Goal: Task Accomplishment & Management: Manage account settings

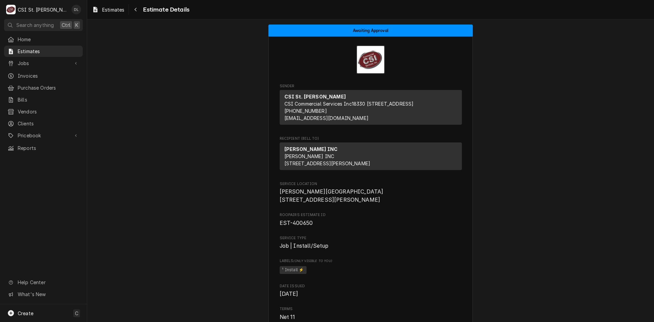
scroll to position [944, 0]
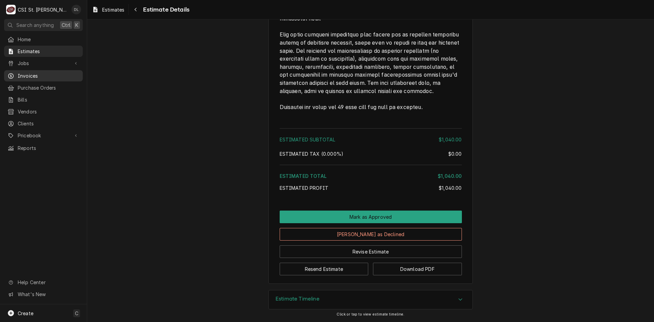
drag, startPoint x: 0, startPoint y: 0, endPoint x: 27, endPoint y: 73, distance: 77.9
click at [27, 73] on span "Invoices" at bounding box center [49, 75] width 62 height 7
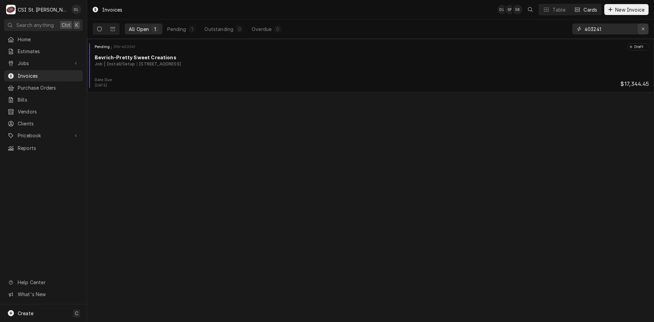
click at [645, 30] on div "Erase input" at bounding box center [643, 29] width 7 height 7
click at [632, 29] on input "Dynamic Content Wrapper" at bounding box center [617, 29] width 64 height 11
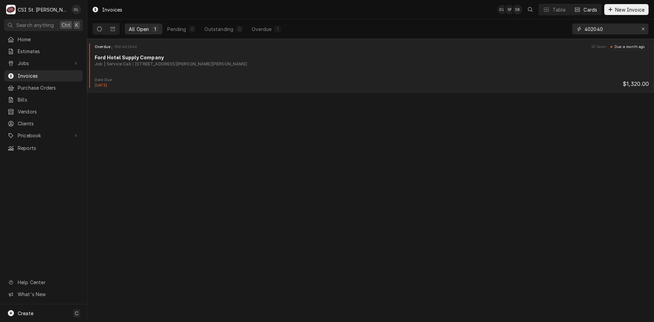
type input "402040"
click at [251, 68] on div "Overdue INV-402040 Seen Due a month ago Ford Hotel Supply Company Job | Service…" at bounding box center [371, 60] width 562 height 34
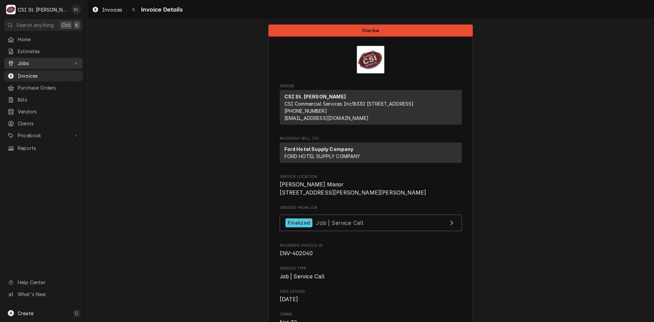
click at [26, 63] on span "Jobs" at bounding box center [43, 63] width 51 height 7
click at [30, 73] on span "Jobs" at bounding box center [49, 75] width 62 height 7
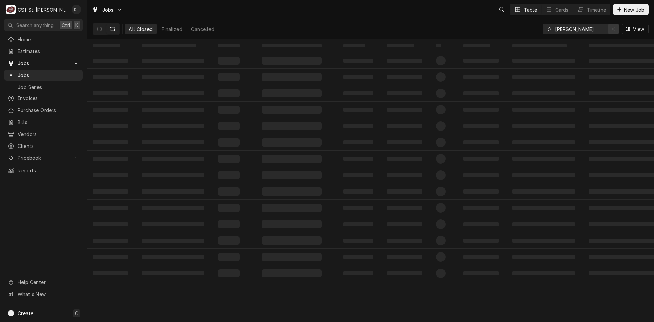
click at [613, 27] on icon "Erase input" at bounding box center [614, 29] width 4 height 5
click at [596, 28] on input "Dynamic Content Wrapper" at bounding box center [587, 29] width 64 height 11
click at [583, 26] on input "Dynamic Content Wrapper" at bounding box center [585, 29] width 61 height 11
type input "400881"
click at [100, 27] on icon "Dynamic Content Wrapper" at bounding box center [99, 29] width 5 height 5
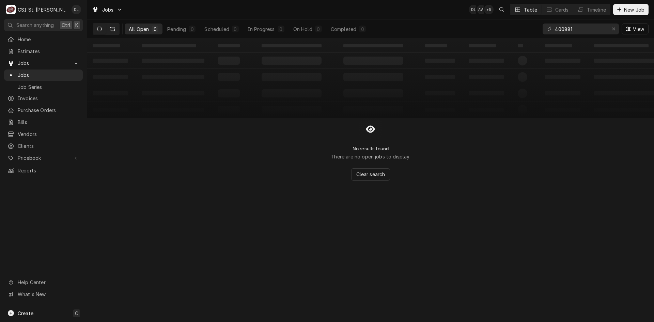
click at [114, 28] on icon "Dynamic Content Wrapper" at bounding box center [112, 29] width 5 height 5
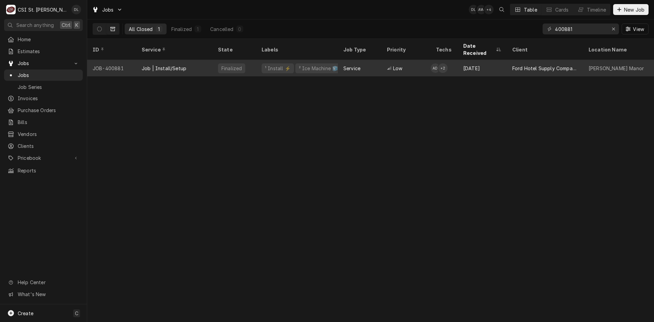
click at [344, 65] on div "Service" at bounding box center [352, 68] width 17 height 7
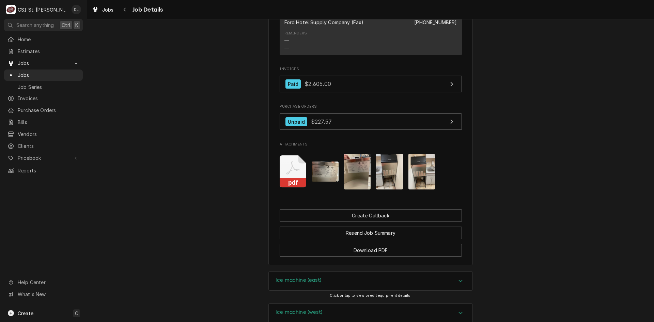
scroll to position [511, 0]
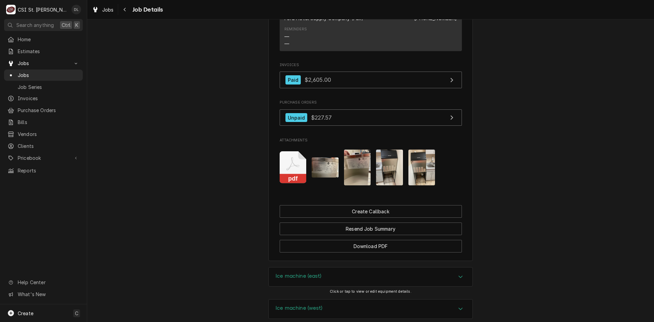
click at [417, 180] on img "Attachments" at bounding box center [422, 168] width 27 height 36
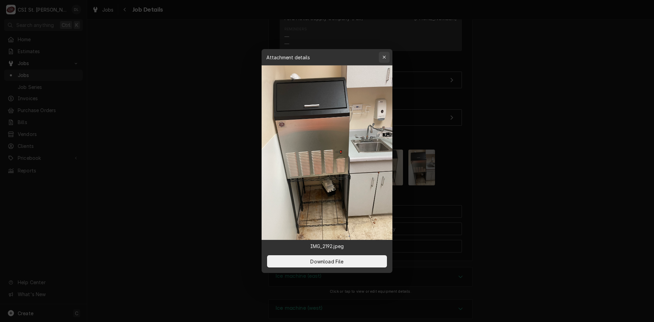
click at [383, 56] on icon "button" at bounding box center [384, 57] width 3 height 3
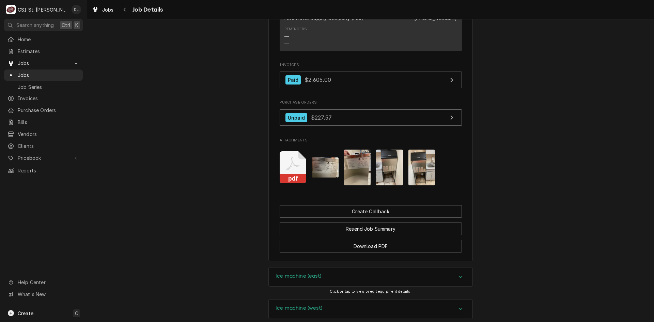
click at [386, 185] on img "Attachments" at bounding box center [389, 168] width 27 height 36
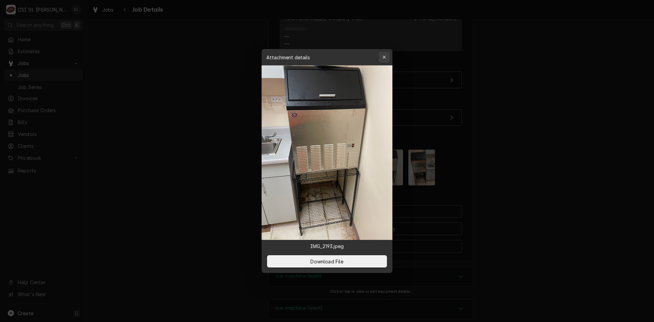
click at [385, 55] on icon "button" at bounding box center [385, 57] width 4 height 5
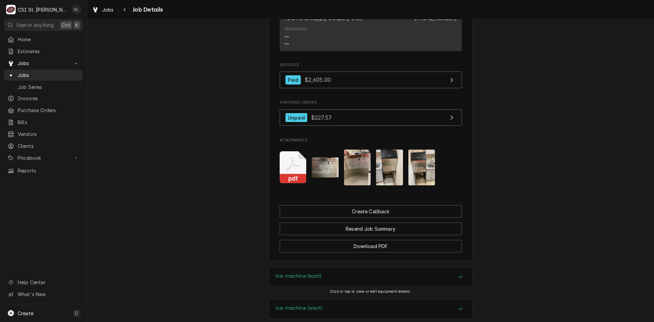
click at [344, 175] on img "Attachments" at bounding box center [357, 168] width 27 height 36
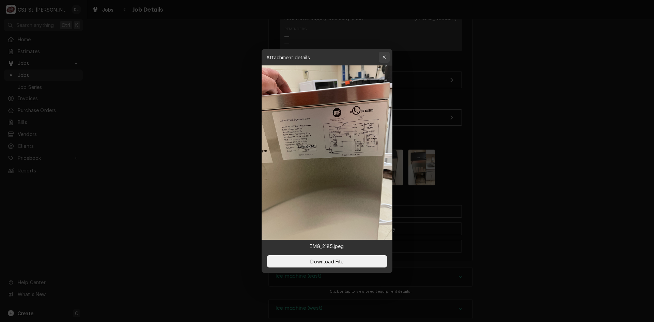
click at [384, 57] on icon "button" at bounding box center [385, 57] width 4 height 5
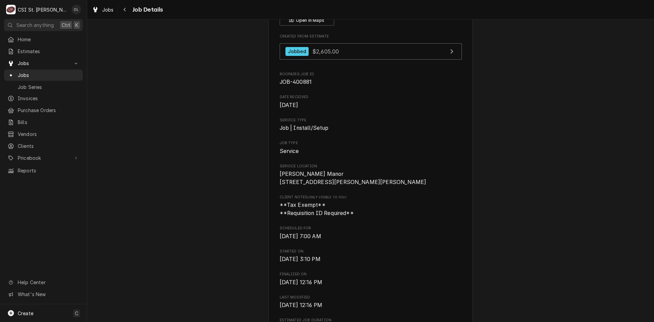
scroll to position [0, 0]
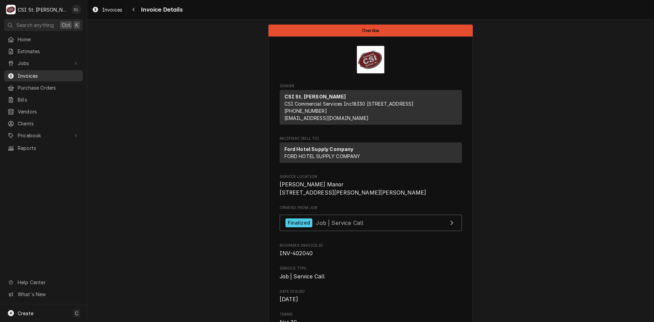
click at [33, 72] on div "Invoices" at bounding box center [43, 76] width 76 height 9
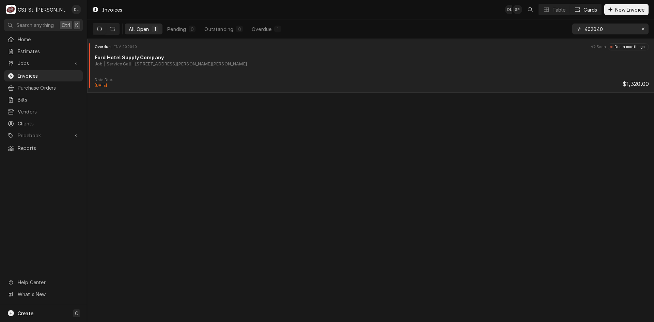
click at [356, 68] on div "Overdue INV-402040 Seen Due a month ago Ford Hotel Supply Company Job | Service…" at bounding box center [371, 60] width 562 height 34
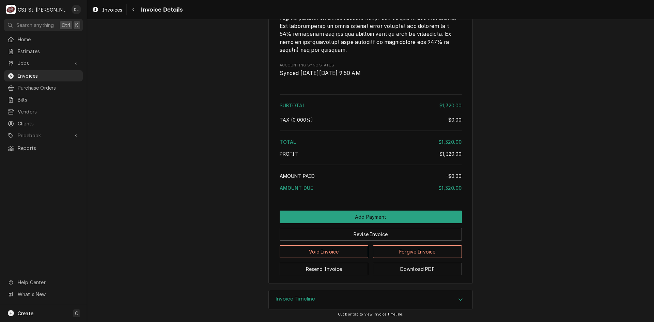
scroll to position [1128, 0]
click at [456, 298] on div "Accordion Header" at bounding box center [461, 300] width 10 height 8
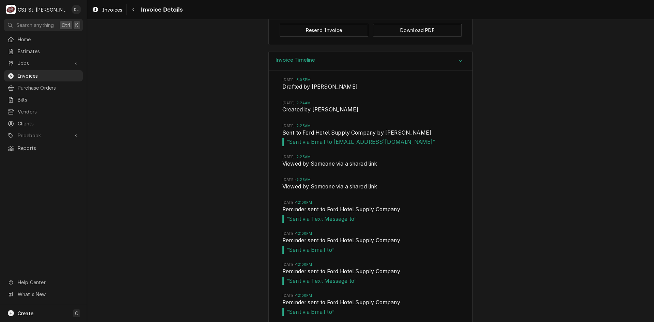
scroll to position [1318, 0]
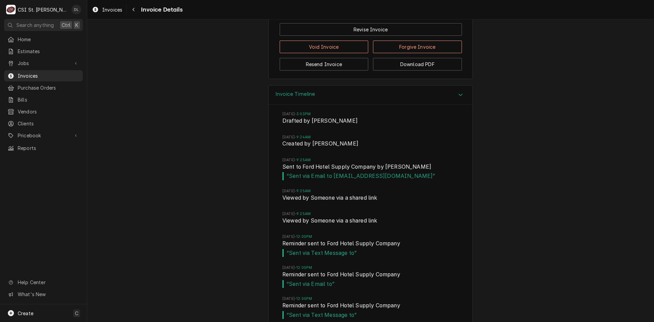
click at [460, 97] on icon "Accordion Header" at bounding box center [460, 94] width 5 height 5
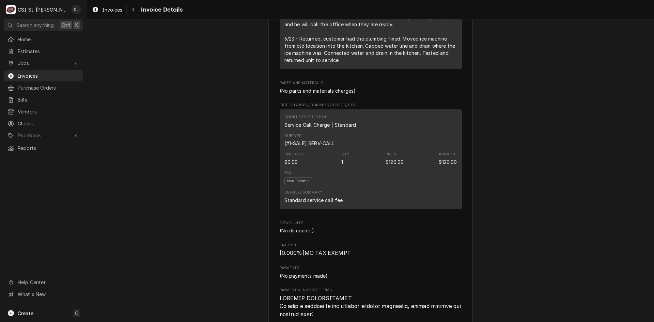
scroll to position [379, 0]
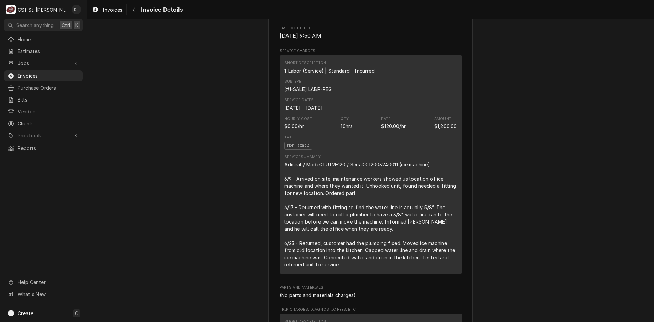
click at [29, 59] on div "Jobs" at bounding box center [43, 63] width 76 height 9
click at [32, 72] on span "Jobs" at bounding box center [49, 75] width 62 height 7
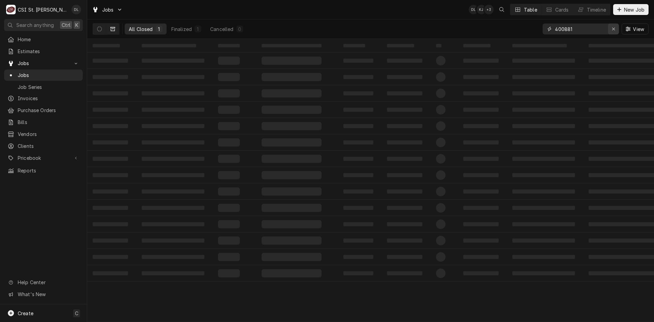
click at [615, 28] on icon "Erase input" at bounding box center [614, 29] width 4 height 5
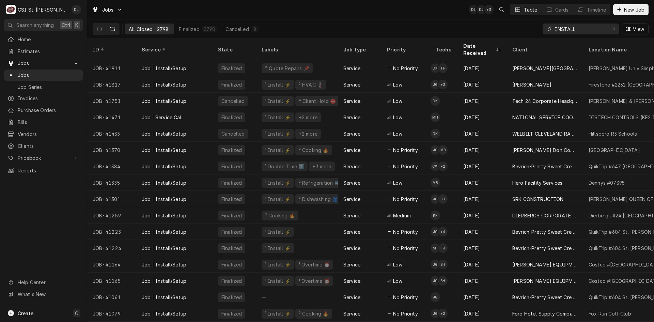
type input "INSTALL"
click at [109, 29] on button "Dynamic Content Wrapper" at bounding box center [112, 29] width 13 height 11
click at [103, 28] on button "Dynamic Content Wrapper" at bounding box center [99, 29] width 13 height 11
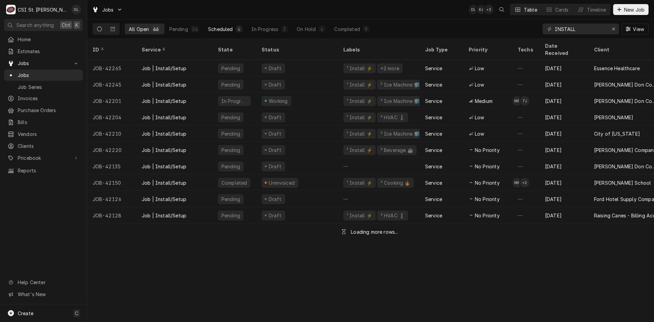
click at [217, 27] on div "Scheduled" at bounding box center [220, 29] width 25 height 7
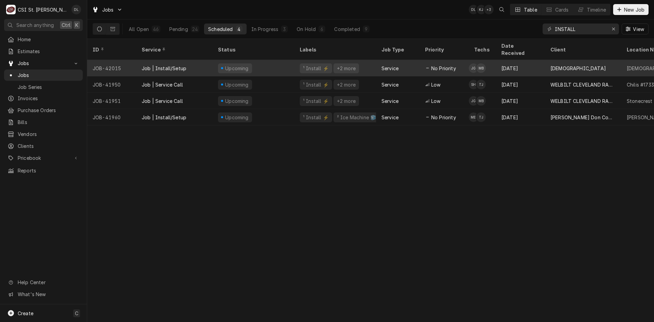
click at [442, 64] on div "No Priority" at bounding box center [444, 68] width 49 height 16
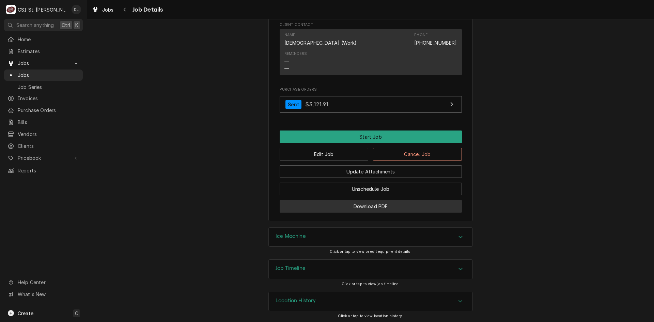
scroll to position [600, 0]
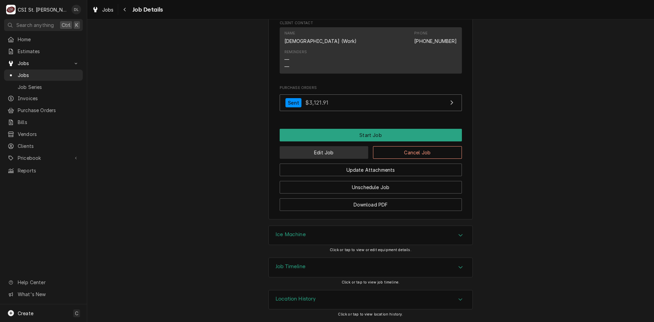
click at [322, 149] on button "Edit Job" at bounding box center [324, 152] width 89 height 13
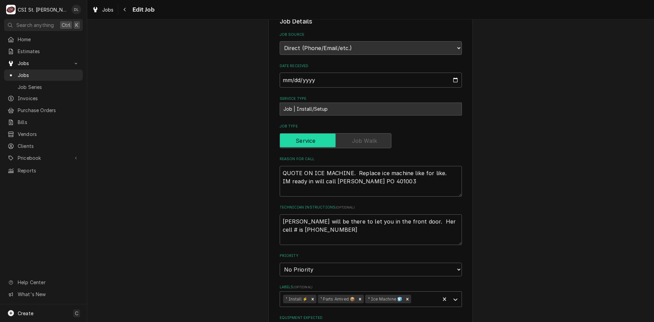
scroll to position [204, 0]
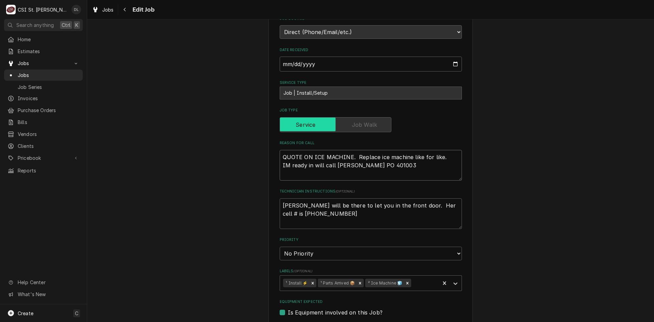
click at [280, 166] on textarea "QUOTE ON ICE MACHINE. Replace ice machine like for like. IM ready in will call …" at bounding box center [371, 165] width 182 height 31
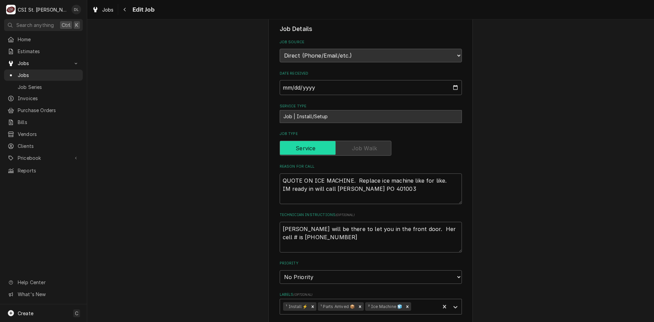
scroll to position [170, 0]
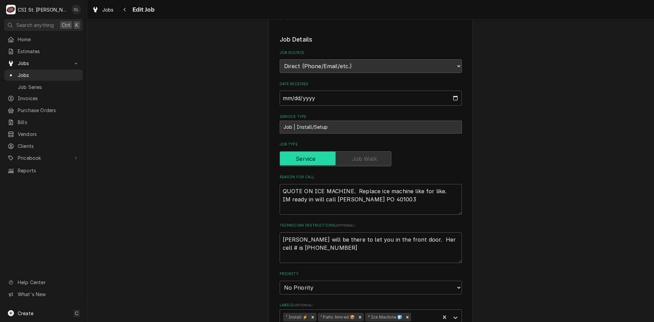
drag, startPoint x: 280, startPoint y: 163, endPoint x: 283, endPoint y: 181, distance: 18.2
click at [280, 174] on label "Reason For Call" at bounding box center [371, 176] width 182 height 5
click at [280, 184] on textarea "QUOTE ON ICE MACHINE. Replace ice machine like for like. IM ready in will call …" at bounding box center [371, 199] width 182 height 31
click at [287, 200] on textarea "QUOTE ON ICE MACHINE. Replace ice machine like for like. IM ready in will call …" at bounding box center [371, 199] width 182 height 31
click at [280, 184] on textarea "QUOTE ON ICE MACHINE. Replace ice machine like for like. IM ready in will call …" at bounding box center [371, 199] width 182 height 31
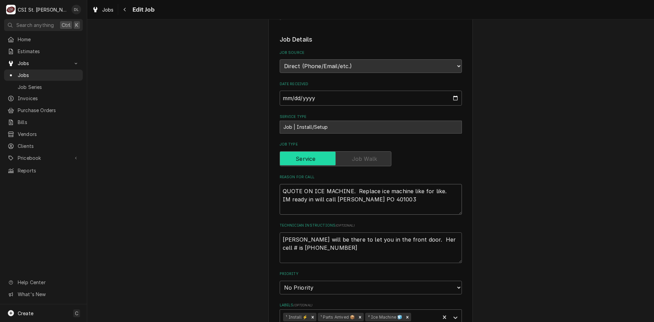
type textarea "x"
type textarea "QUOTE ON ICE MACHINE. Replace ice machine like for like. IM ready in will call …"
type textarea "x"
type textarea "m QUOTE ON ICE MACHINE. Replace ice machine like for like. IM ready in will cal…"
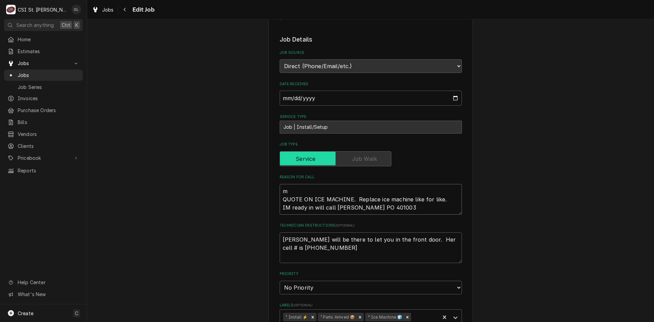
type textarea "x"
type textarea "mI QUOTE ON ICE MACHINE. Replace ice machine like for like. IM ready in will ca…"
type textarea "x"
type textarea "mIK QUOTE ON ICE MACHINE. Replace ice machine like for like. IM ready in will c…"
type textarea "x"
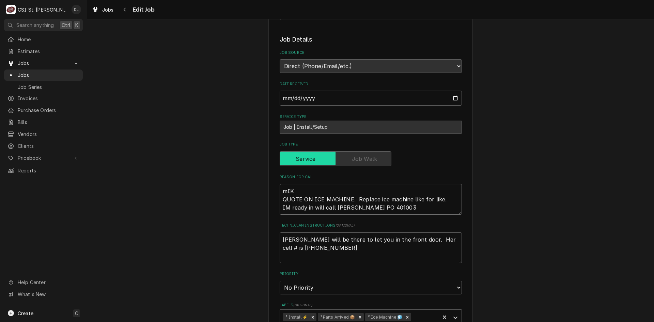
type textarea "mIKE QUOTE ON ICE MACHINE. Replace ice machine like for like. IM ready in will …"
type textarea "x"
type textarea "mIK QUOTE ON ICE MACHINE. Replace ice machine like for like. IM ready in will c…"
type textarea "x"
type textarea "mI QUOTE ON ICE MACHINE. Replace ice machine like for like. IM ready in will ca…"
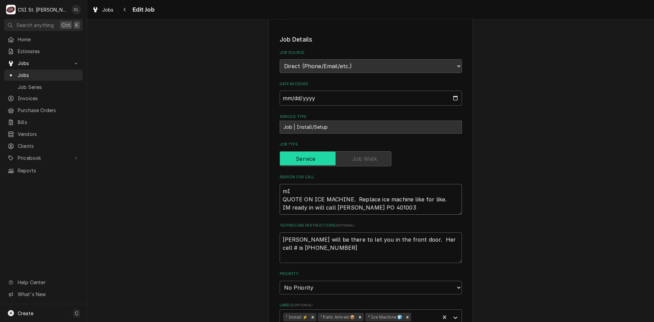
type textarea "x"
type textarea "m QUOTE ON ICE MACHINE. Replace ice machine like for like. IM ready in will cal…"
type textarea "x"
type textarea "QUOTE ON ICE MACHINE. Replace ice machine like for like. IM ready in will call …"
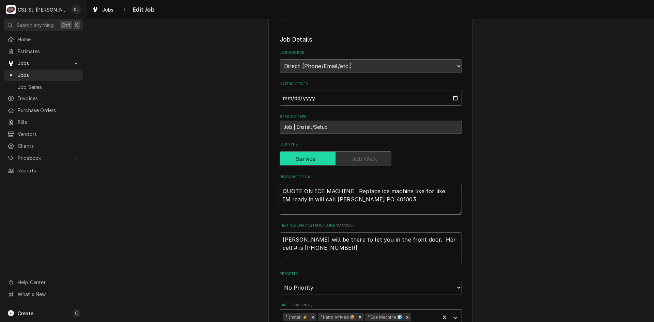
type textarea "x"
type textarea "m QUOTE ON ICE MACHINE. Replace ice machine like for like. IM ready in will cal…"
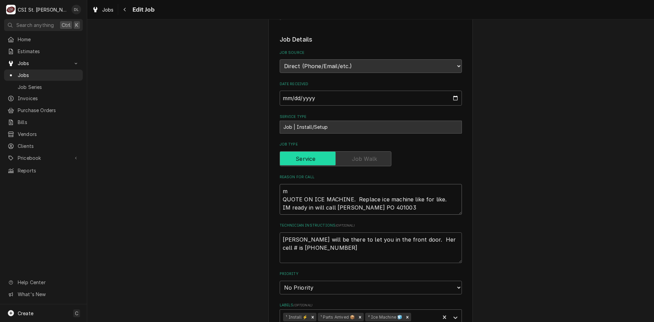
type textarea "x"
type textarea "mI QUOTE ON ICE MACHINE. Replace ice machine like for like. IM ready in will ca…"
type textarea "x"
type textarea "mIK QUOTE ON ICE MACHINE. Replace ice machine like for like. IM ready in will c…"
type textarea "x"
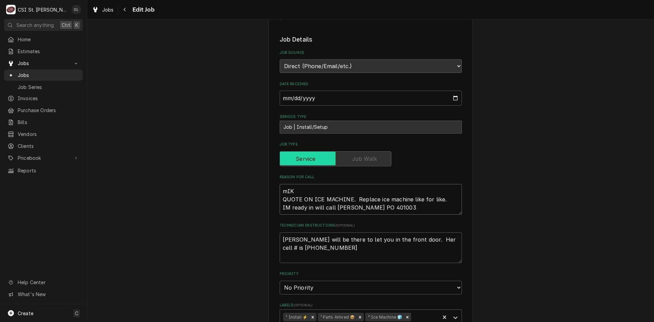
type textarea "mIKE QUOTE ON ICE MACHINE. Replace ice machine like for like. IM ready in will …"
type textarea "x"
type textarea "mIKE QUOTE ON ICE MACHINE. Replace ice machine like for like. IM ready in will …"
type textarea "x"
type textarea "mIK QUOTE ON ICE MACHINE. Replace ice machine like for like. IM ready in will c…"
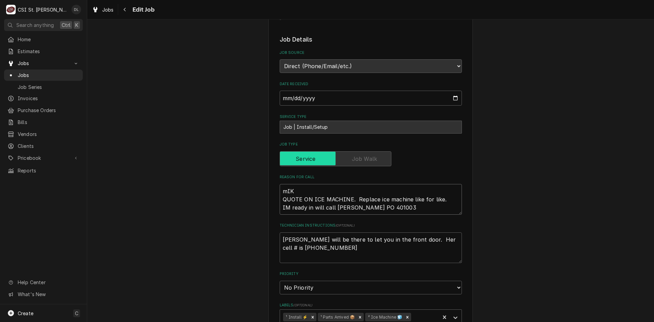
type textarea "x"
type textarea "mI QUOTE ON ICE MACHINE. Replace ice machine like for like. IM ready in will ca…"
type textarea "x"
type textarea "m QUOTE ON ICE MACHINE. Replace ice machine like for like. IM ready in will cal…"
type textarea "x"
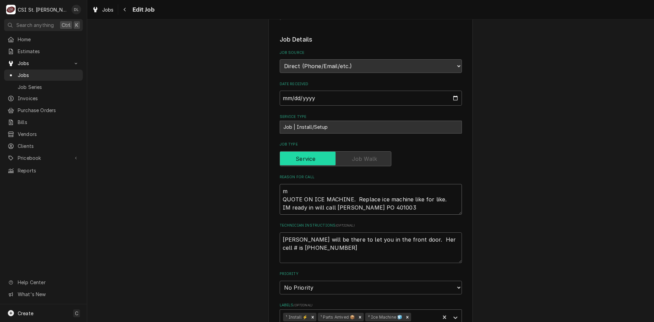
type textarea "QUOTE ON ICE MACHINE. Replace ice machine like for like. IM ready in will call …"
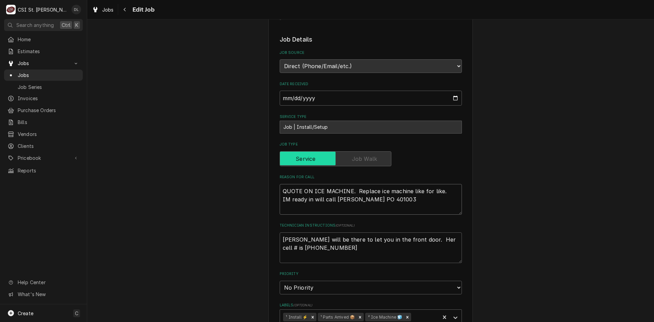
type textarea "x"
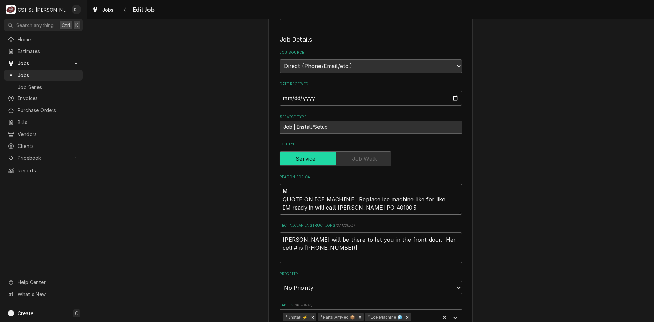
type textarea "MI QUOTE ON ICE MACHINE. Replace ice machine like for like. IM ready in will ca…"
type textarea "x"
type textarea "MIk QUOTE ON ICE MACHINE. Replace ice machine like for like. IM ready in will c…"
type textarea "x"
type textarea "MIke QUOTE ON ICE MACHINE. Replace ice machine like for like. IM ready in will …"
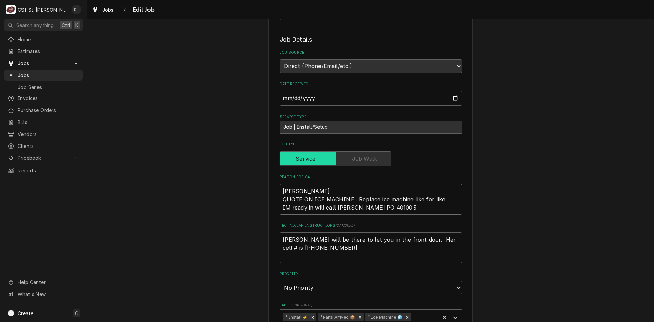
type textarea "x"
type textarea "MIke QUOTE ON ICE MACHINE. Replace ice machine like for like. IM ready in will …"
type textarea "x"
type textarea "MIke B QUOTE ON ICE MACHINE. Replace ice machine like for like. IM ready in wil…"
type textarea "x"
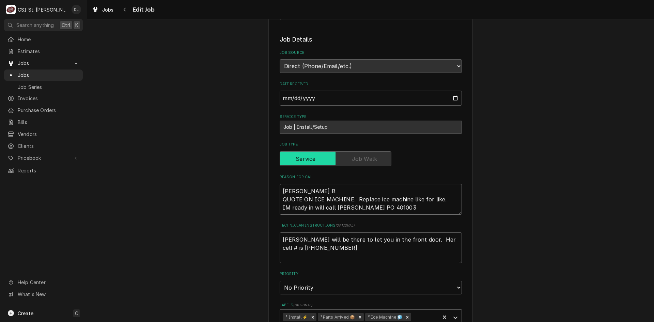
type textarea "MIke B QUOTE ON ICE MACHINE. Replace ice machine like for like. IM ready in wil…"
type textarea "x"
type textarea "MIke B t QUOTE ON ICE MACHINE. Replace ice machine like for like. IM ready in w…"
type textarea "x"
type textarea "MIke B to QUOTE ON ICE MACHINE. Replace ice machine like for like. IM ready in …"
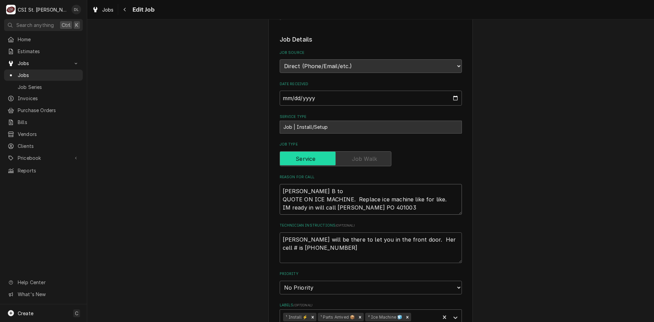
type textarea "x"
type textarea "MIke B to QUOTE ON ICE MACHINE. Replace ice machine like for like. IM ready in …"
type textarea "x"
type textarea "MIke B to p QUOTE ON ICE MACHINE. Replace ice machine like for like. IM ready i…"
type textarea "x"
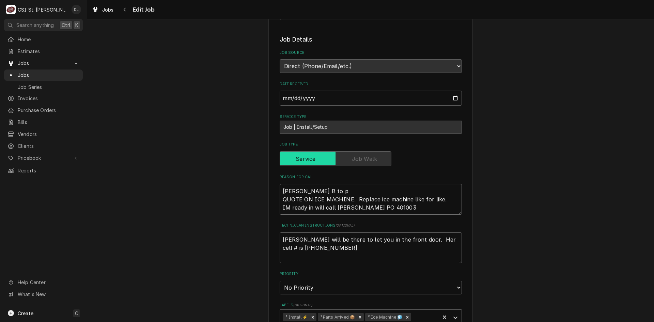
type textarea "MIke B to pi QUOTE ON ICE MACHINE. Replace ice machine like for like. IM ready …"
type textarea "x"
type textarea "MIke B to pic QUOTE ON ICE MACHINE. Replace ice machine like for like. IM ready…"
type textarea "x"
type textarea "MIke B to pick QUOTE ON ICE MACHINE. Replace ice machine like for like. IM read…"
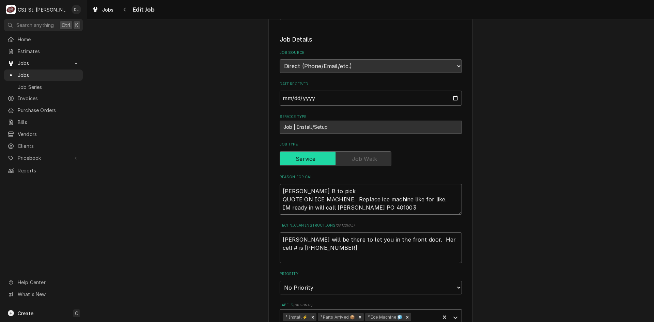
type textarea "x"
type textarea "MIke B to pick u QUOTE ON ICE MACHINE. Replace ice machine like for like. IM re…"
type textarea "x"
type textarea "MIke B to pick up QUOTE ON ICE MACHINE. Replace ice machine like for like. IM r…"
type textarea "x"
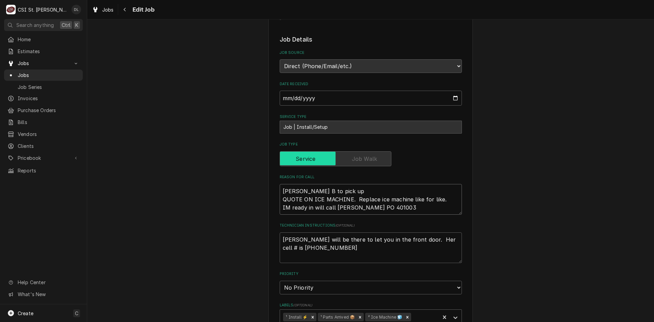
type textarea "MIke B to pick up QUOTE ON ICE MACHINE. Replace ice machine like for like. IM r…"
type textarea "x"
type textarea "MIke B to pick up i QUOTE ON ICE MACHINE. Replace ice machine like for like. IM…"
type textarea "x"
type textarea "MIke B to pick up ic QUOTE ON ICE MACHINE. Replace ice machine like for like. I…"
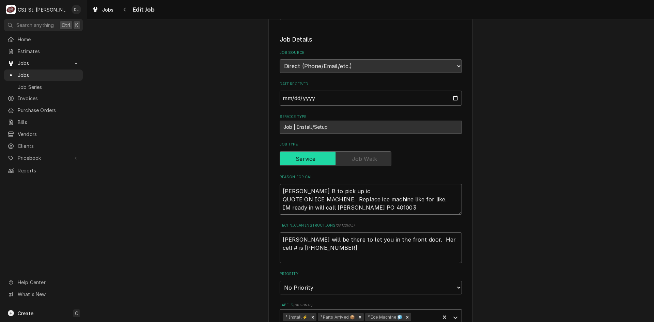
type textarea "x"
type textarea "MIke B to pick up ice QUOTE ON ICE MACHINE. Replace ice machine like for like. …"
type textarea "x"
type textarea "MIke B to pick up ice QUOTE ON ICE MACHINE. Replace ice machine like for like. …"
type textarea "x"
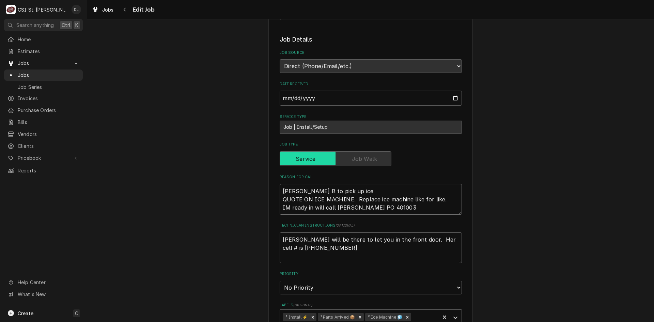
type textarea "MIke B to pick up ice m QUOTE ON ICE MACHINE. Replace ice machine like for like…"
type textarea "x"
type textarea "MIke B to pick up ice ma QUOTE ON ICE MACHINE. Replace ice machine like for lik…"
type textarea "x"
type textarea "MIke B to pick up ice mac QUOTE ON ICE MACHINE. Replace ice machine like for li…"
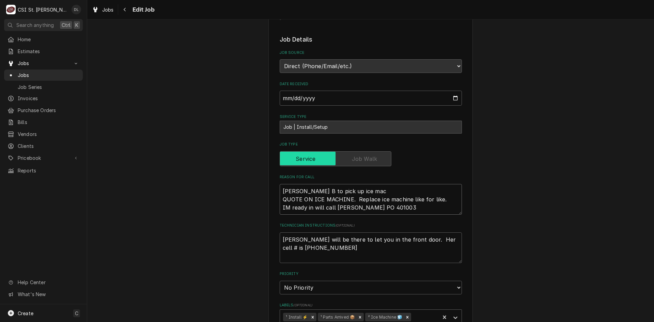
type textarea "x"
type textarea "MIke B to pick up ice maci QUOTE ON ICE MACHINE. Replace ice machine like for l…"
type textarea "x"
type textarea "MIke B to pick up ice macin QUOTE ON ICE MACHINE. Replace ice machine like for …"
type textarea "x"
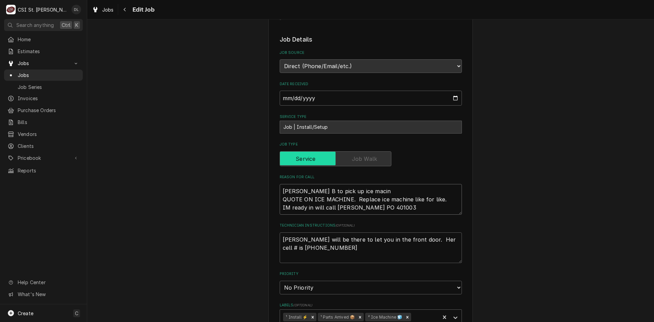
type textarea "MIke B to pick up ice maci QUOTE ON ICE MACHINE. Replace ice machine like for l…"
type textarea "x"
type textarea "MIke B to pick up ice mac QUOTE ON ICE MACHINE. Replace ice machine like for li…"
type textarea "x"
type textarea "MIke B to pick up ice mach QUOTE ON ICE MACHINE. Replace ice machine like for l…"
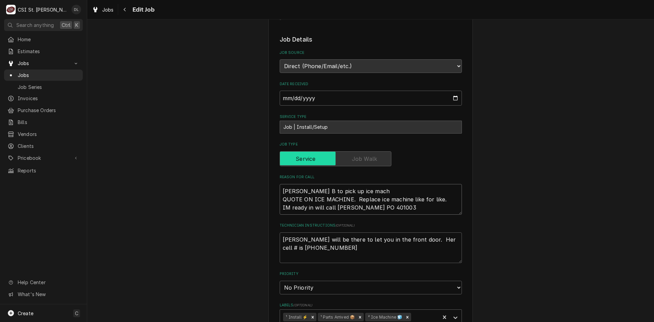
type textarea "x"
type textarea "MIke B to pick up ice machi QUOTE ON ICE MACHINE. Replace ice machine like for …"
type textarea "x"
type textarea "MIke B to pick up ice machin QUOTE ON ICE MACHINE. Replace ice machine like for…"
type textarea "x"
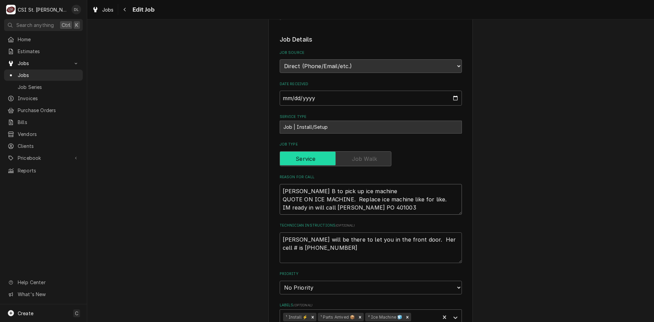
type textarea "MIke B to pick up ice machine QUOTE ON ICE MACHINE. Replace ice machine like fo…"
type textarea "x"
type textarea "MIke B to pick up ice machine o QUOTE ON ICE MACHINE. Replace ice machine like …"
type textarea "x"
type textarea "MIke B to pick up ice machine on QUOTE ON ICE MACHINE. Replace ice machine like…"
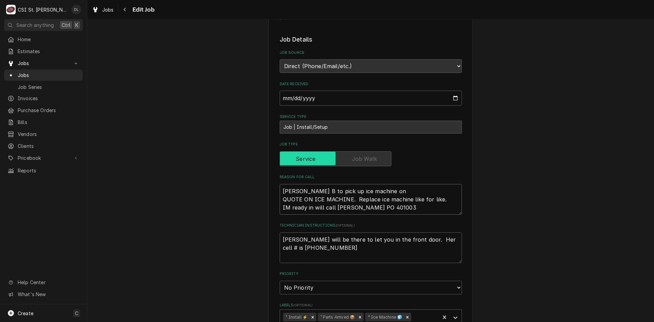
type textarea "x"
type textarea "MIke B to pick up ice machine on QUOTE ON ICE MACHINE. Replace ice machine like…"
type textarea "x"
type textarea "MIke B to pick up ice machine on T QUOTE ON ICE MACHINE. Replace ice machine li…"
type textarea "x"
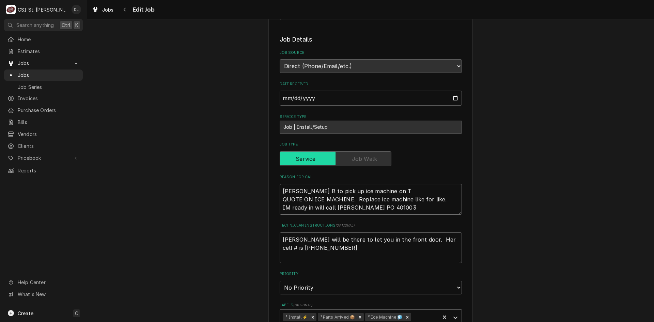
type textarea "MIke B to pick up ice machine on QUOTE ON ICE MACHINE. Replace ice machine like…"
type textarea "x"
type textarea "MIke B to pick up ice machine on M QUOTE ON ICE MACHINE. Replace ice machine li…"
type textarea "x"
type textarea "MIke B to pick up ice machine on Mo QUOTE ON ICE MACHINE. Replace ice machine l…"
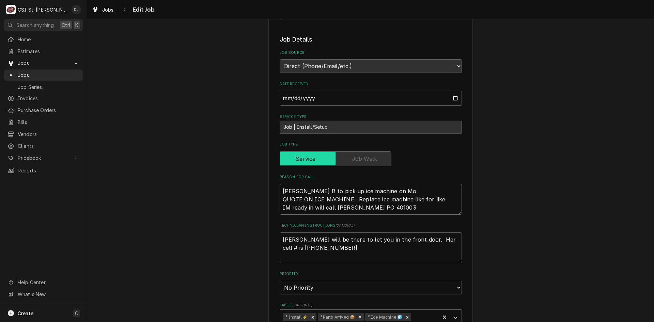
type textarea "x"
type textarea "MIke B to pick up ice machine on Mond QUOTE ON ICE MACHINE. Replace ice machine…"
type textarea "x"
type textarea "MIke B to pick up ice machine on Monda QUOTE ON ICE MACHINE. Replace ice machin…"
type textarea "x"
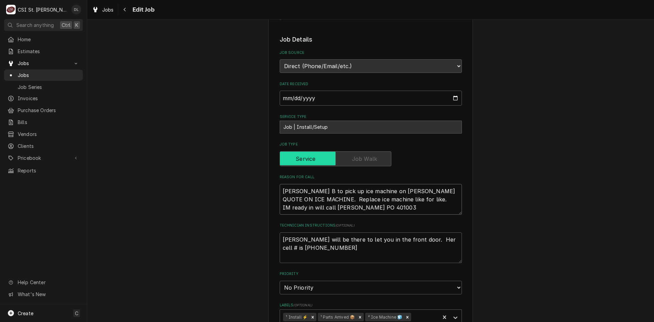
type textarea "MIke B to pick up ice machine on Monday QUOTE ON ICE MACHINE. Replace ice machi…"
type textarea "x"
type textarea "MIke B to pick up ice machine on Monday QUOTE ON ICE MACHINE. Replace ice machi…"
type textarea "x"
type textarea "MIke B to pick up ice machine on Monday p QUOTE ON ICE MACHINE. Replace ice mac…"
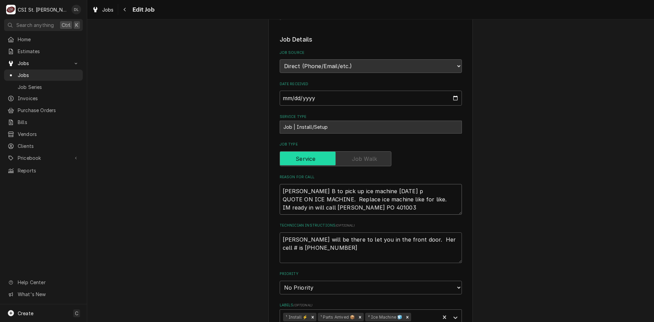
type textarea "x"
type textarea "MIke B to pick up ice machine on Monday pr QUOTE ON ICE MACHINE. Replace ice ma…"
type textarea "x"
type textarea "MIke B to pick up ice machine on Monday pro QUOTE ON ICE MACHINE. Replace ice m…"
type textarea "x"
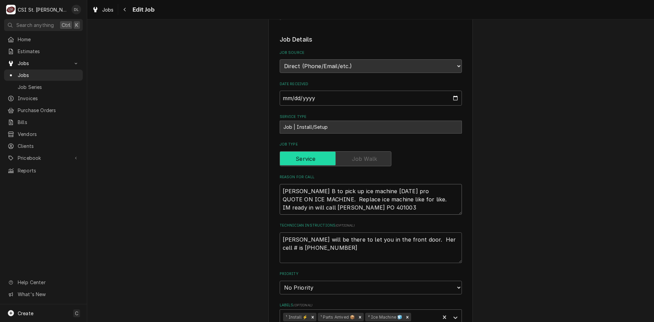
type textarea "MIke B to pick up ice machine on Monday pr QUOTE ON ICE MACHINE. Replace ice ma…"
type textarea "x"
type textarea "MIke B to pick up ice machine on Monday pri QUOTE ON ICE MACHINE. Replace ice m…"
type textarea "x"
type textarea "MIke B to pick up ice machine on Monday prio QUOTE ON ICE MACHINE. Replace ice …"
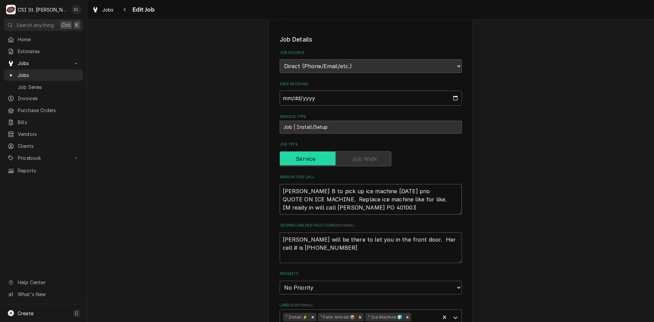
type textarea "x"
type textarea "MIke B to pick up ice machine on Monday prior QUOTE ON ICE MACHINE. Replace ice…"
type textarea "x"
type textarea "MIke B to pick up ice machine on Monday prior QUOTE ON ICE MACHINE. Replace ice…"
type textarea "x"
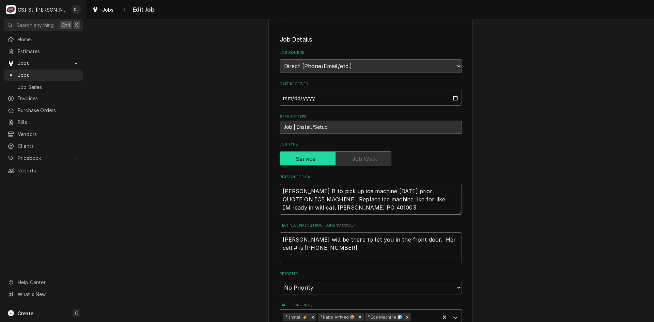
type textarea "MIke B to pick up ice machine on Monday prior f QUOTE ON ICE MACHINE. Replace i…"
type textarea "x"
type textarea "MIke B to pick up ice machine on Monday prior fr QUOTE ON ICE MACHINE. Replace …"
type textarea "x"
type textarea "MIke B to pick up ice machine on Monday prior fro QUOTE ON ICE MACHINE. Replace…"
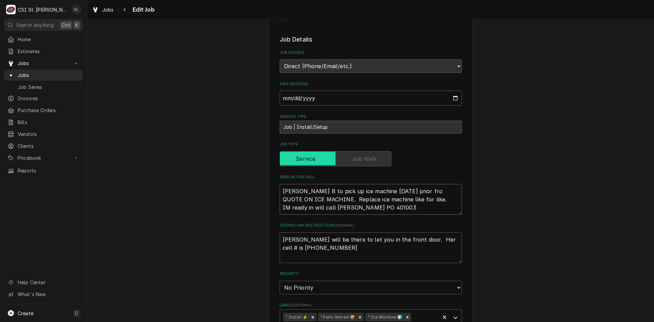
type textarea "x"
type textarea "MIke B to pick up ice machine on Monday prior from QUOTE ON ICE MACHINE. Replac…"
type textarea "x"
type textarea "MIke B to pick up ice machine on Monday prior from QUOTE ON ICE MACHINE. Replac…"
type textarea "x"
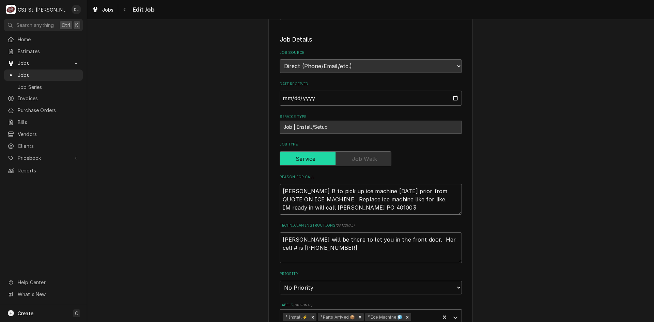
type textarea "MIke B to pick up ice machine on Monday prior from D QUOTE ON ICE MACHINE. Repl…"
type textarea "x"
type textarea "MIke B to pick up ice machine on Monday prior from Do QUOTE ON ICE MACHINE. Rep…"
type textarea "x"
type textarea "MIke B to pick up ice machine on Monday prior from Don QUOTE ON ICE MACHINE. Re…"
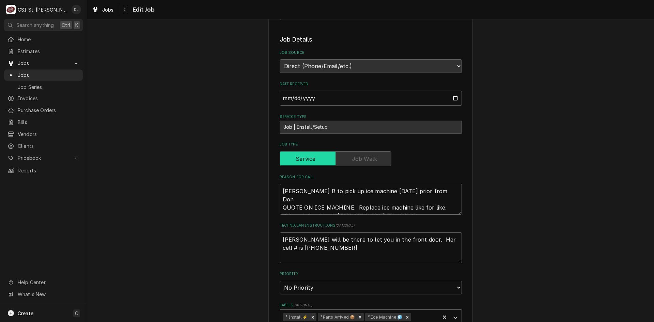
type textarea "x"
type textarea "MIke B to pick up ice machine on Monday prior from Don QUOTE ON ICE MACHINE. Re…"
type textarea "x"
type textarea "MIke B to pick up ice machine on Monday prior from Don S QUOTE ON ICE MACHINE. …"
type textarea "x"
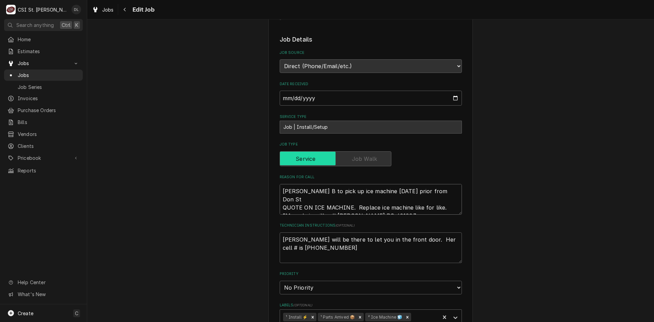
type textarea "MIke B to pick up ice machine on Monday prior from Don Ste QUOTE ON ICE MACHINE…"
type textarea "x"
type textarea "MIke B to pick up ice machine on Monday prior from Don Stev QUOTE ON ICE MACHIN…"
type textarea "x"
type textarea "MIke B to pick up ice machine on Monday prior from Don Steve QUOTE ON ICE MACHI…"
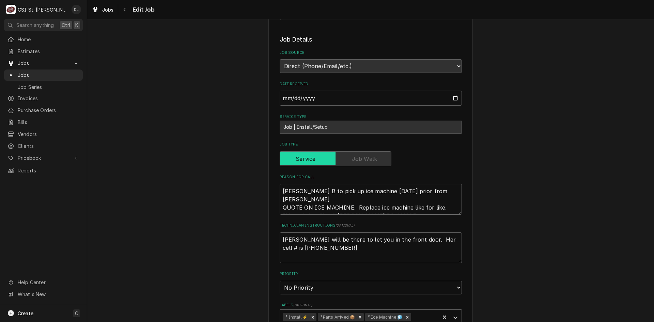
type textarea "x"
type textarea "MIke B to pick up ice machine on Monday prior from Don Stevens QUOTE ON ICE MAC…"
type textarea "x"
type textarea "MIke B to pick up ice machine on Monday prior from Don Stevens QUOTE ON ICE MAC…"
type textarea "x"
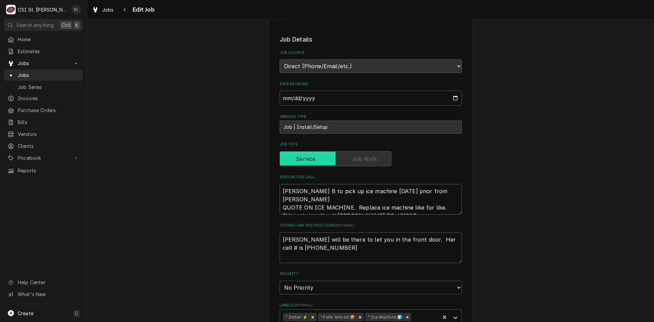
type textarea "MIke B to pick up ice machine on Monday prior from Don Stevens i QUOTE ON ICE M…"
type textarea "x"
type textarea "MIke B to pick up ice machine on Monday prior from Don Stevens in QUOTE ON ICE …"
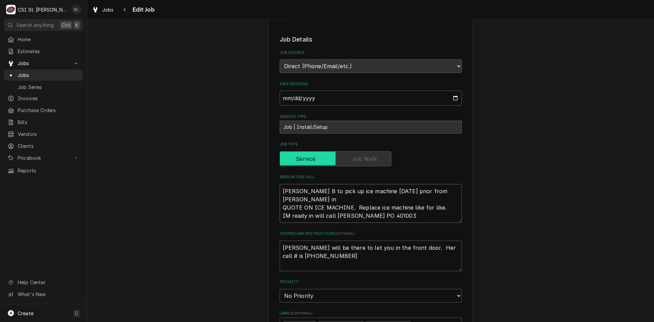
type textarea "x"
type textarea "MIke B to pick up ice machine on Monday prior from Don Stevens in QUOTE ON ICE …"
type textarea "x"
type textarea "MIke B to pick up ice machine on Monday prior from Don Stevens in fE QUOTE ON I…"
type textarea "x"
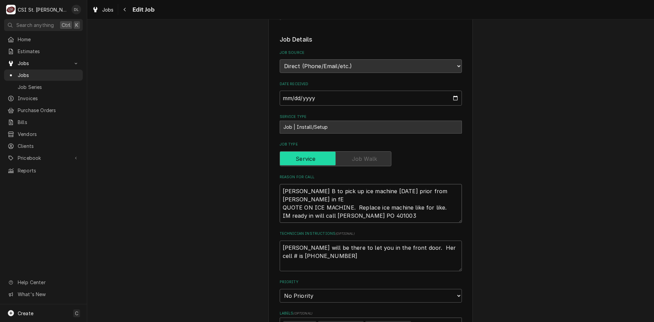
type textarea "MIke B to pick up ice machine on Monday prior from Don Stevens in fEn QUOTE ON …"
type textarea "x"
type textarea "MIke B to pick up ice machine on Monday prior from Don Stevens in fEnt QUOTE ON…"
type textarea "x"
type textarea "MIke B to pick up ice machine on Monday prior from Don Stevens in fEnt= QUOTE O…"
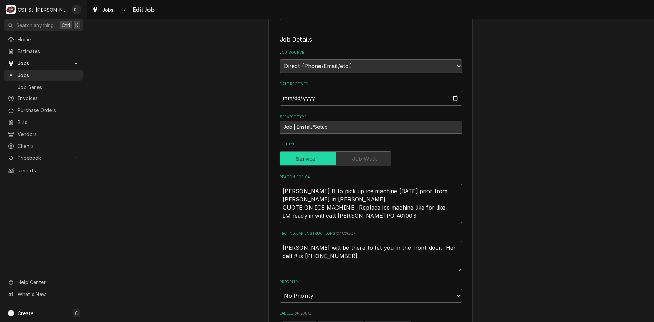
type textarea "x"
type textarea "MIke B to pick up ice machine on Monday prior from Don Stevens in fEnt=n QUOTE …"
type textarea "x"
type textarea "MIke B to pick up ice machine on Monday prior from Don Stevens in fEnt= QUOTE O…"
type textarea "x"
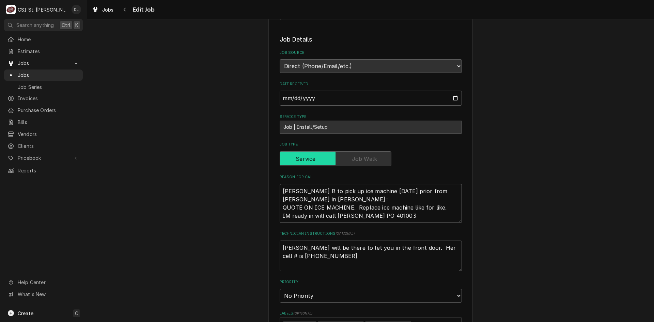
type textarea "MIke B to pick up ice machine on Monday prior from Don Stevens in fEnt QUOTE ON…"
type textarea "x"
type textarea "MIke B to pick up ice machine on Monday prior from Don Stevens in fEnto QUOTE O…"
type textarea "x"
type textarea "MIke B to pick up ice machine on Monday prior from Don Stevens in fEnton QUOTE …"
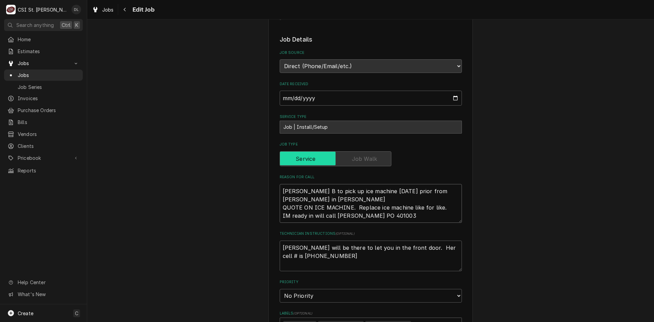
type textarea "x"
type textarea "[PERSON_NAME] B to pick up ice machine [DATE] prior from [PERSON_NAME] in [PERS…"
type textarea "x"
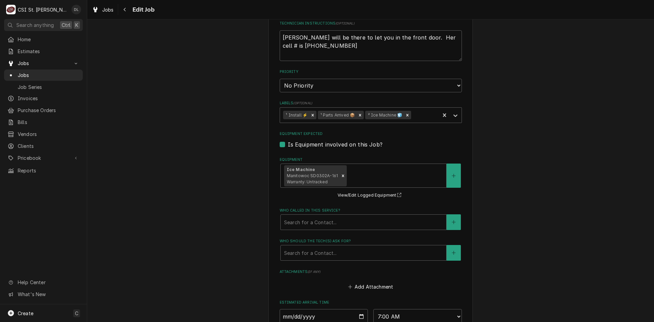
scroll to position [479, 0]
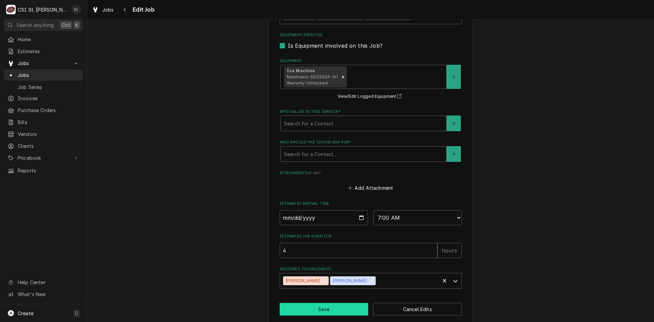
type textarea "[PERSON_NAME] B to pick up ice machine [DATE] prior from [PERSON_NAME] in [PERS…"
click at [326, 303] on button "Save" at bounding box center [324, 309] width 89 height 13
type textarea "x"
